Goal: Navigation & Orientation: Find specific page/section

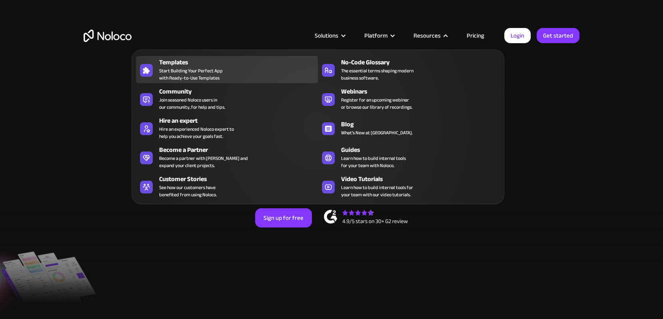
click at [220, 76] on span "Start Building Your Perfect App with Ready-to-Use Templates" at bounding box center [191, 74] width 64 height 14
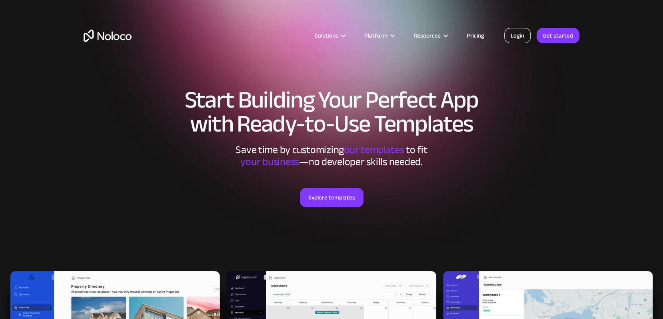
click at [523, 32] on link "Login" at bounding box center [517, 35] width 26 height 15
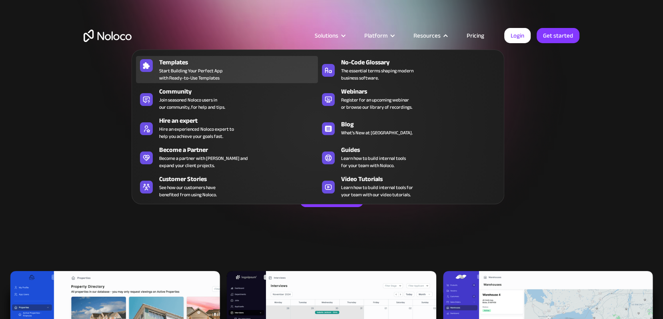
click at [229, 68] on div "Templates Start Building Your Perfect App with Ready-to-Use Templates" at bounding box center [236, 70] width 155 height 24
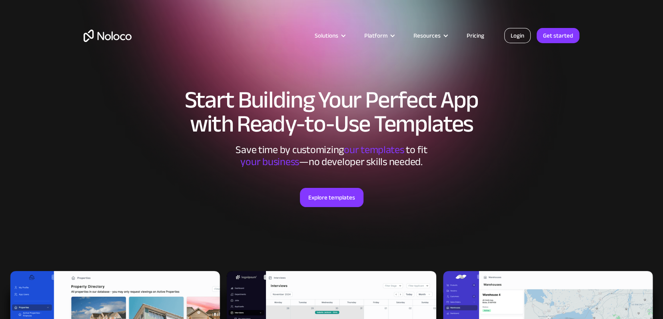
click at [516, 31] on link "Login" at bounding box center [517, 35] width 26 height 15
